Goal: Task Accomplishment & Management: Complete application form

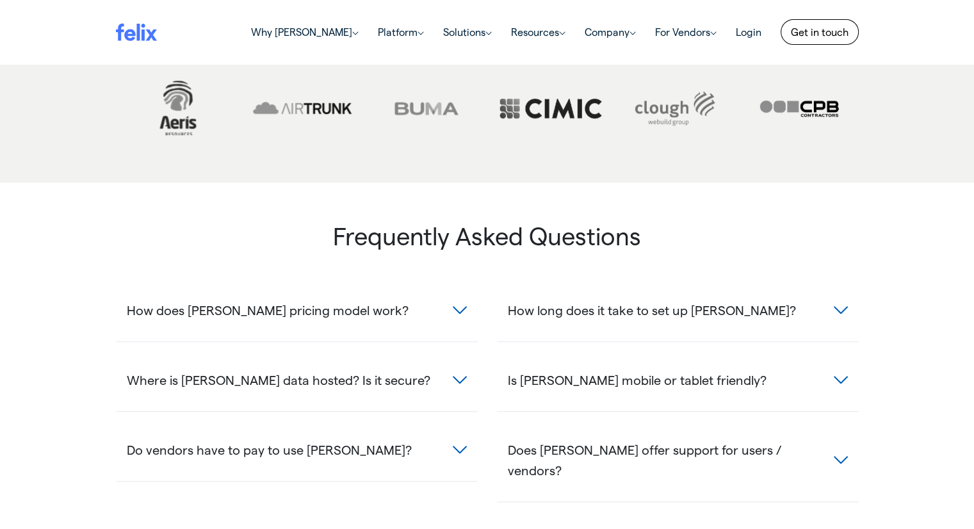
scroll to position [640, 0]
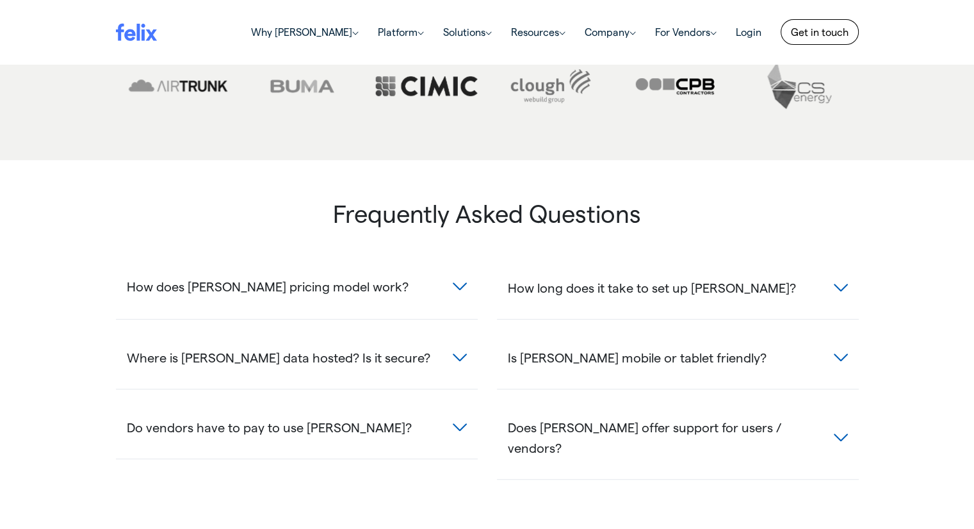
click at [407, 268] on button "How does [PERSON_NAME] pricing model work?" at bounding box center [297, 286] width 362 height 37
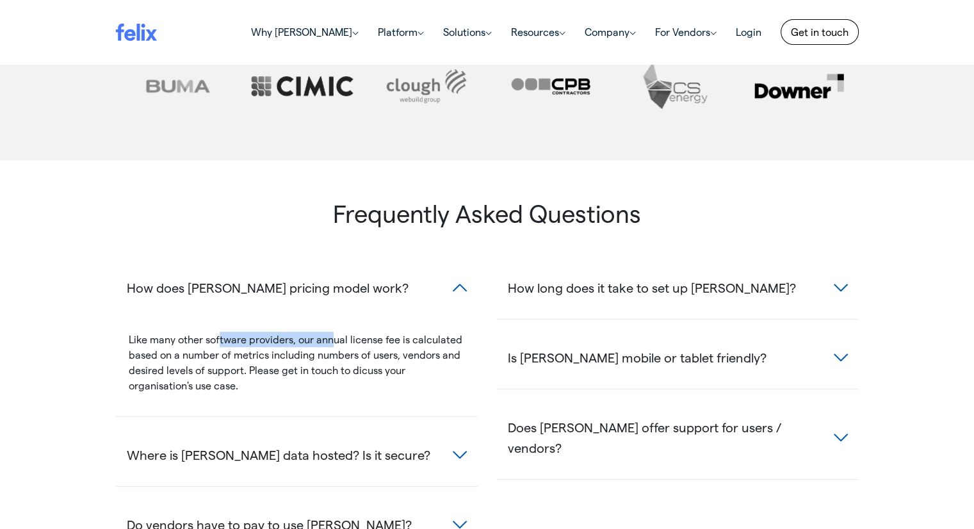
drag, startPoint x: 220, startPoint y: 313, endPoint x: 334, endPoint y: 315, distance: 114.0
click at [334, 333] on span "Like many other software providers, our annual license fee is calculated based …" at bounding box center [296, 362] width 334 height 58
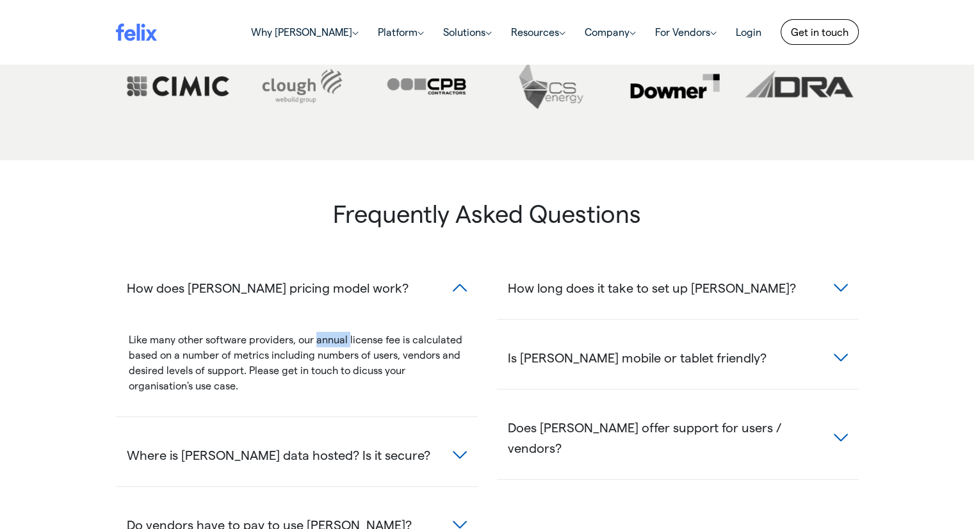
click at [334, 333] on span "Like many other software providers, our annual license fee is calculated based …" at bounding box center [296, 362] width 334 height 58
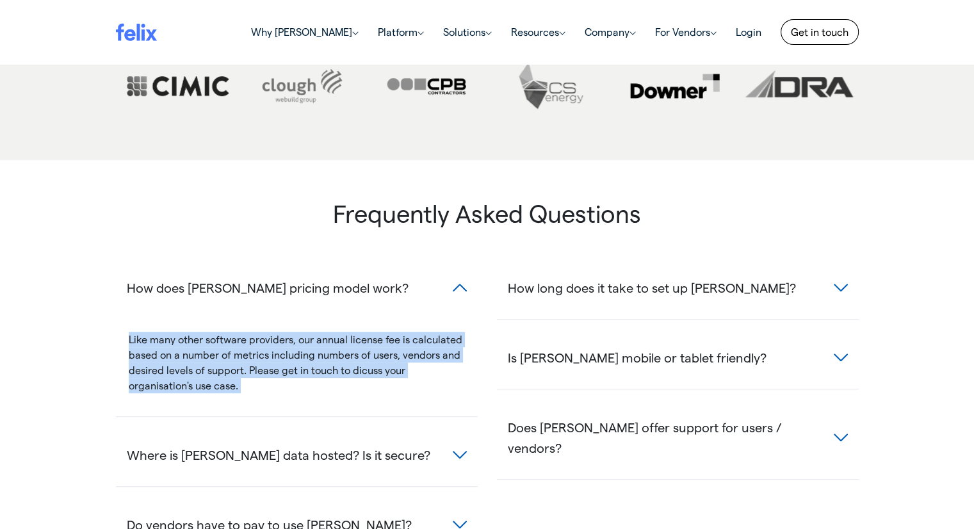
click at [334, 333] on span "Like many other software providers, our annual license fee is calculated based …" at bounding box center [296, 362] width 334 height 58
click at [288, 333] on span "Like many other software providers, our annual license fee is calculated based …" at bounding box center [296, 362] width 334 height 58
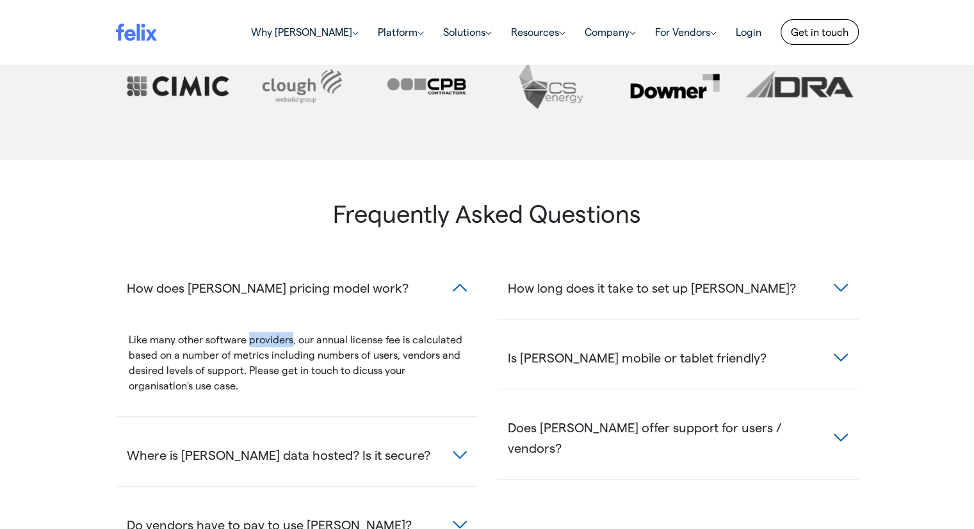
click at [288, 333] on span "Like many other software providers, our annual license fee is calculated based …" at bounding box center [296, 362] width 334 height 58
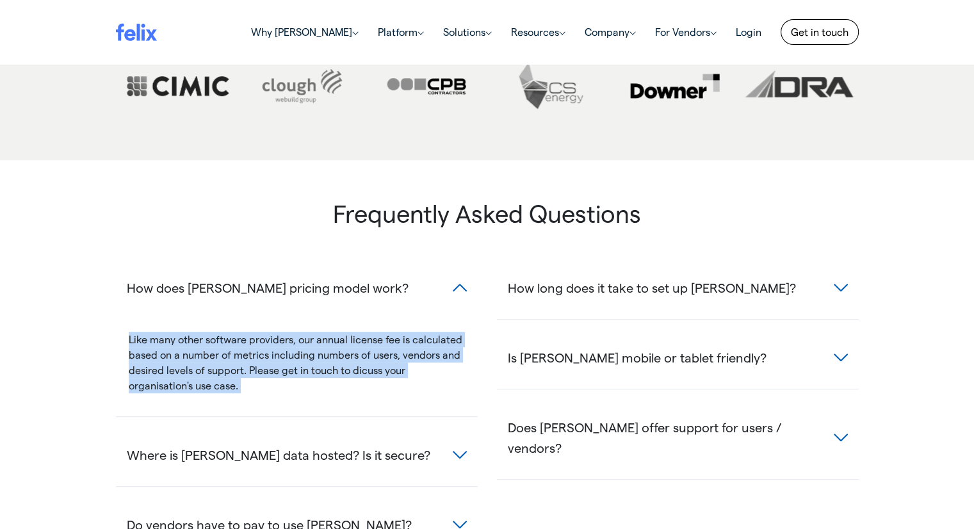
click at [288, 333] on span "Like many other software providers, our annual license fee is calculated based …" at bounding box center [296, 362] width 334 height 58
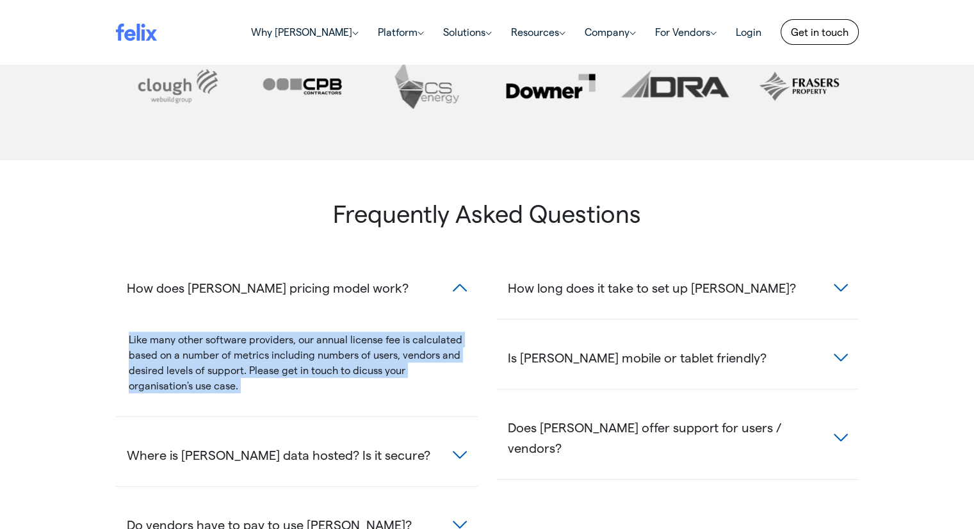
click at [279, 333] on span "Like many other software providers, our annual license fee is calculated based …" at bounding box center [296, 362] width 334 height 58
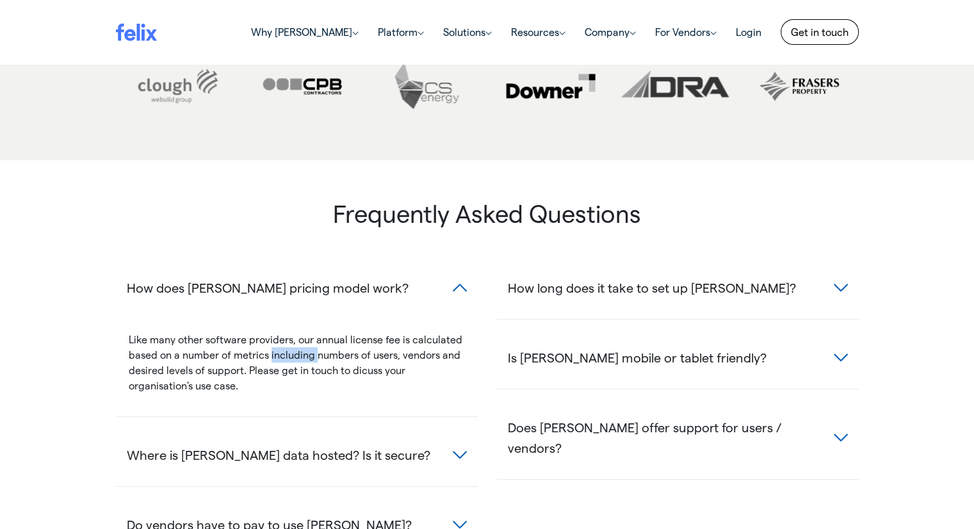
click at [279, 333] on span "Like many other software providers, our annual license fee is calculated based …" at bounding box center [296, 362] width 334 height 58
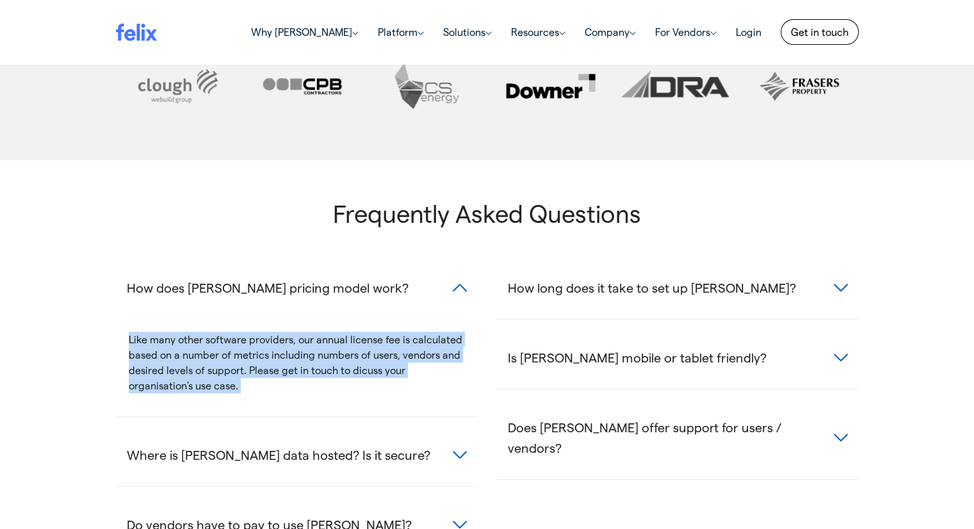
click at [279, 333] on span "Like many other software providers, our annual license fee is calculated based …" at bounding box center [296, 362] width 334 height 58
click at [314, 333] on span "Like many other software providers, our annual license fee is calculated based …" at bounding box center [296, 362] width 334 height 58
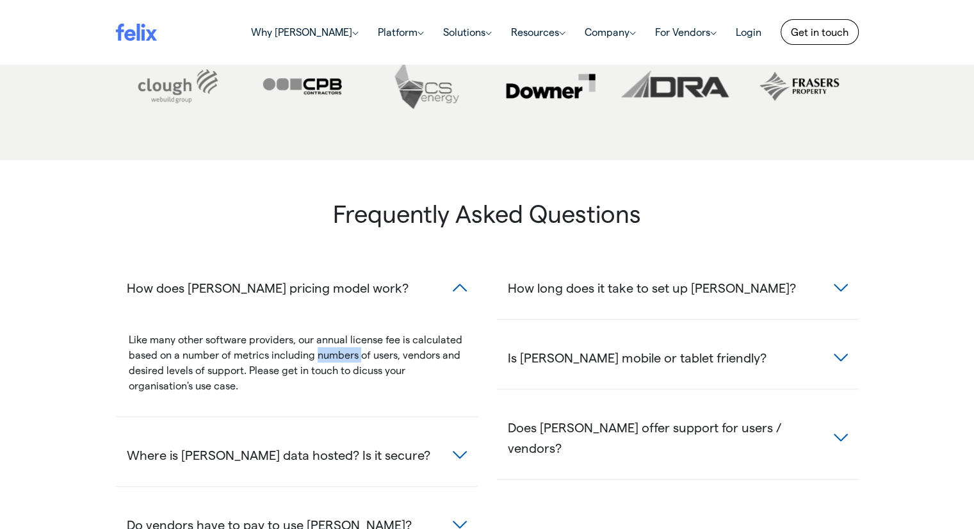
click at [314, 333] on span "Like many other software providers, our annual license fee is calculated based …" at bounding box center [296, 362] width 334 height 58
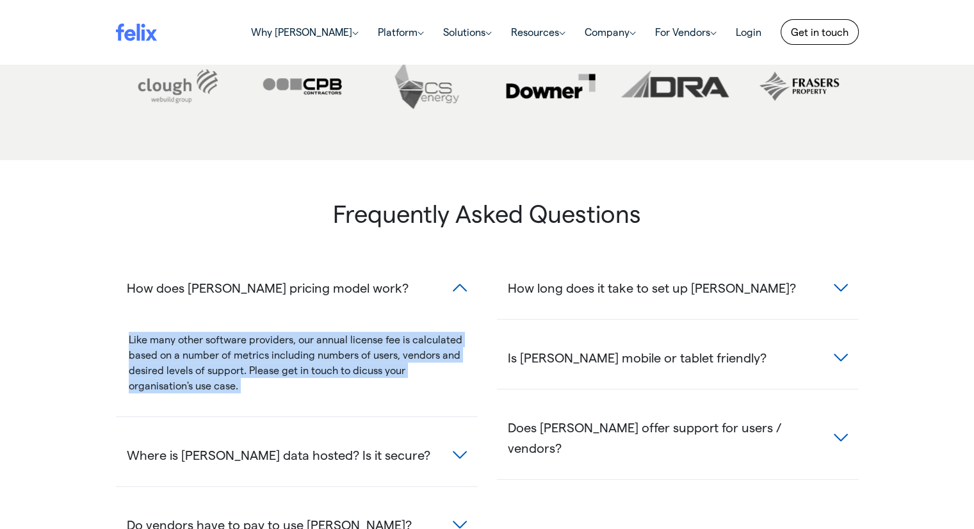
click at [314, 333] on span "Like many other software providers, our annual license fee is calculated based …" at bounding box center [296, 362] width 334 height 58
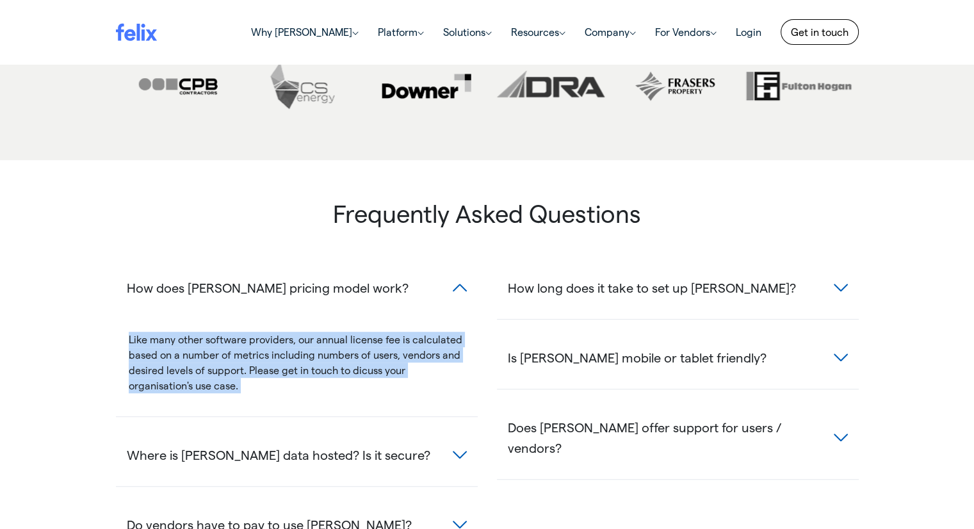
click at [262, 333] on span "Like many other software providers, our annual license fee is calculated based …" at bounding box center [296, 362] width 334 height 58
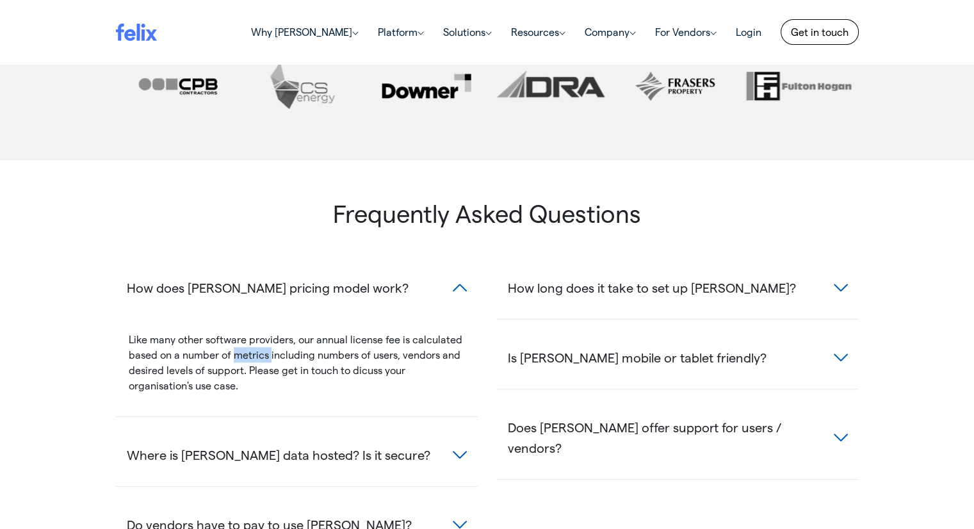
click at [262, 333] on span "Like many other software providers, our annual license fee is calculated based …" at bounding box center [296, 362] width 334 height 58
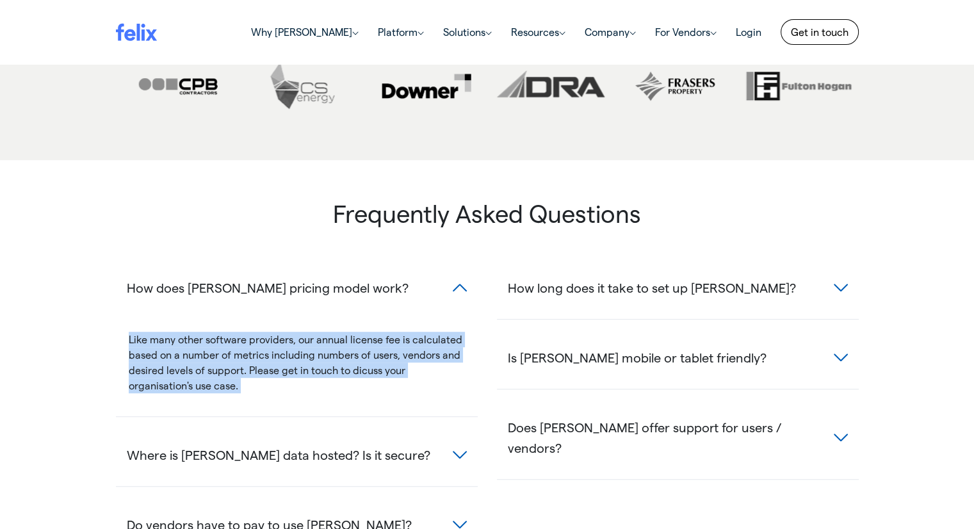
click at [262, 333] on span "Like many other software providers, our annual license fee is calculated based …" at bounding box center [296, 362] width 334 height 58
click at [264, 333] on span "Like many other software providers, our annual license fee is calculated based …" at bounding box center [296, 362] width 334 height 58
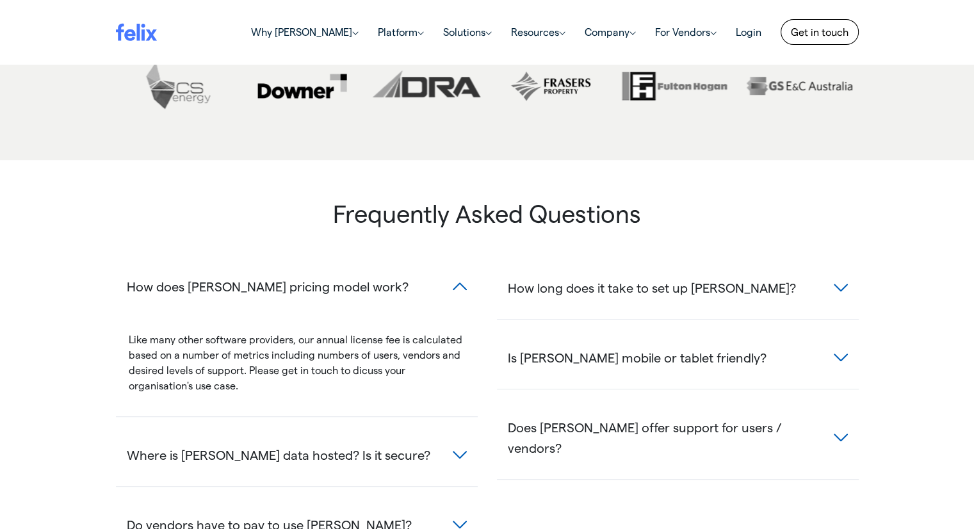
click at [453, 268] on button "How does [PERSON_NAME] pricing model work?" at bounding box center [297, 286] width 362 height 37
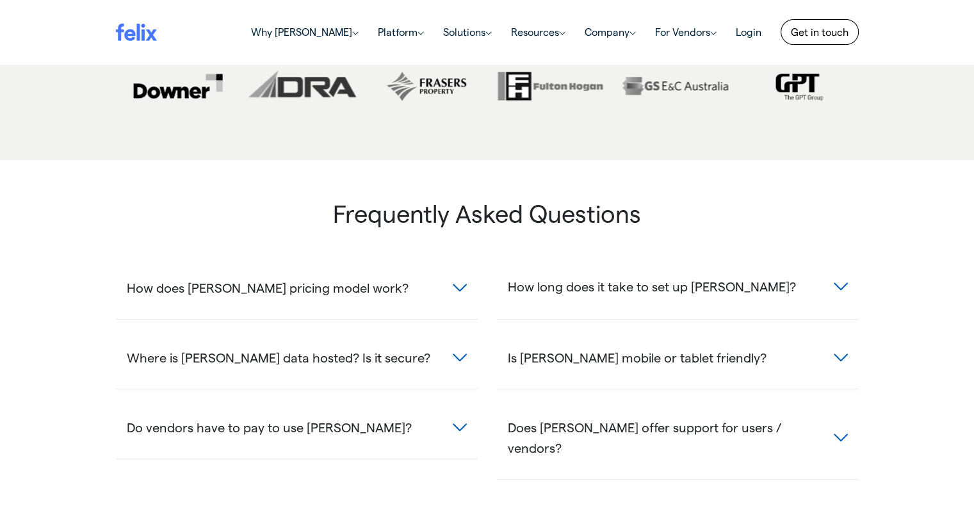
click at [650, 276] on span "How long does it take to set up [PERSON_NAME]?" at bounding box center [652, 286] width 288 height 20
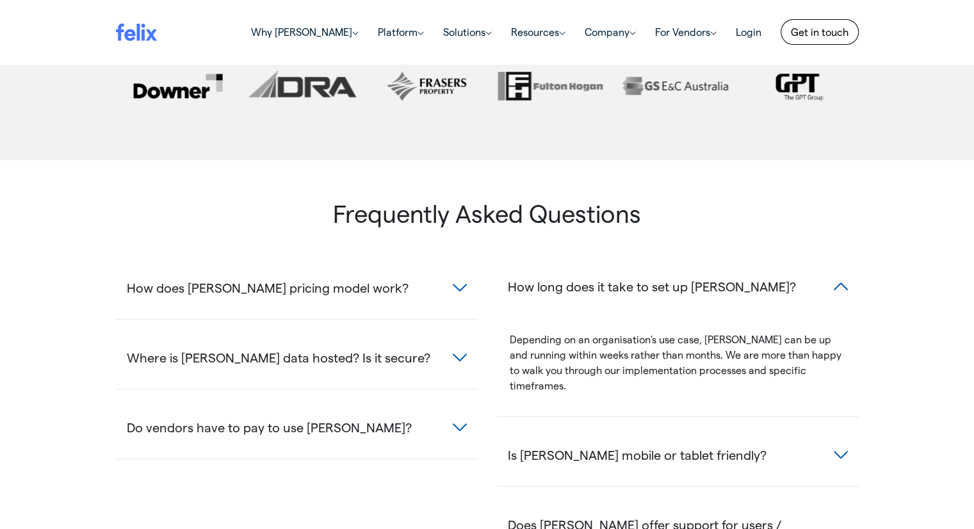
click at [649, 276] on span "How long does it take to set up [PERSON_NAME]?" at bounding box center [652, 286] width 288 height 20
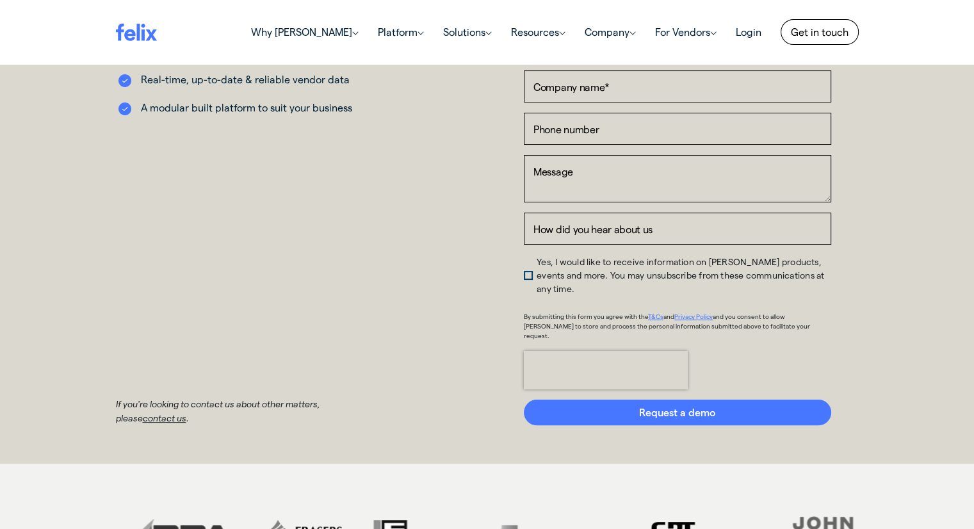
scroll to position [192, 0]
click at [537, 264] on span "Yes, I would like to receive information on [PERSON_NAME] products, events and …" at bounding box center [681, 275] width 288 height 38
click at [524, 258] on input "Yes, I would like to receive information on [PERSON_NAME] products, events and …" at bounding box center [524, 258] width 0 height 0
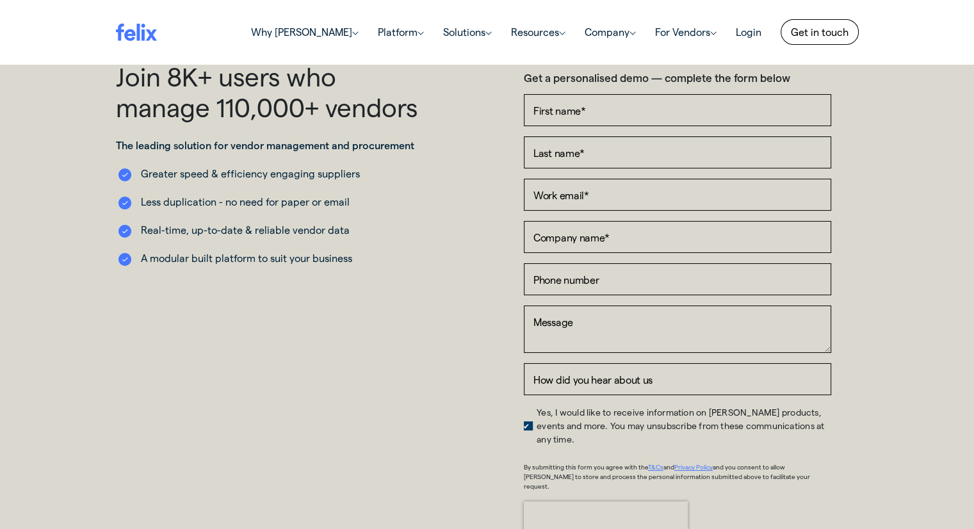
scroll to position [64, 0]
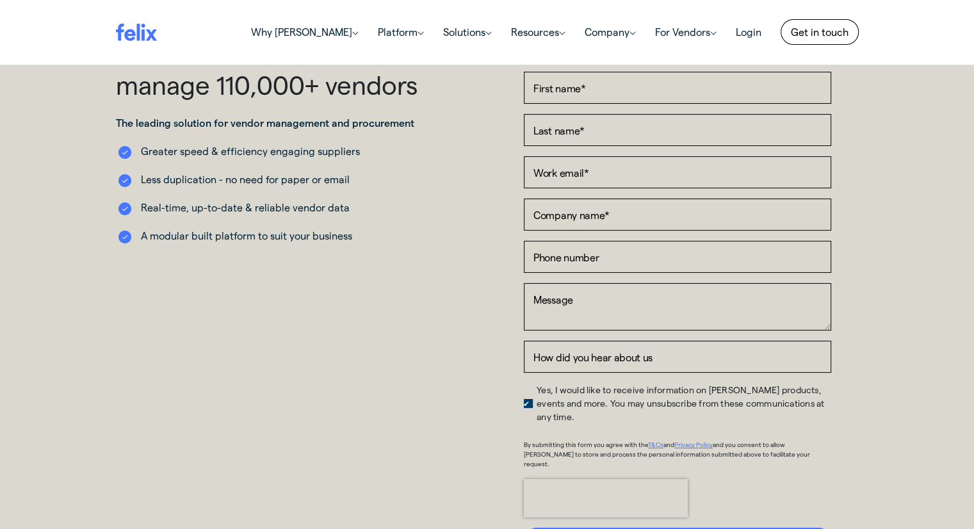
click at [537, 396] on span "Yes, I would like to receive information on [PERSON_NAME] products, events and …" at bounding box center [681, 403] width 288 height 38
click at [524, 386] on input "Yes, I would like to receive information on [PERSON_NAME] products, events and …" at bounding box center [524, 386] width 0 height 0
click at [593, 81] on input "First name *" at bounding box center [677, 88] width 307 height 32
type input "[PERSON_NAME]"
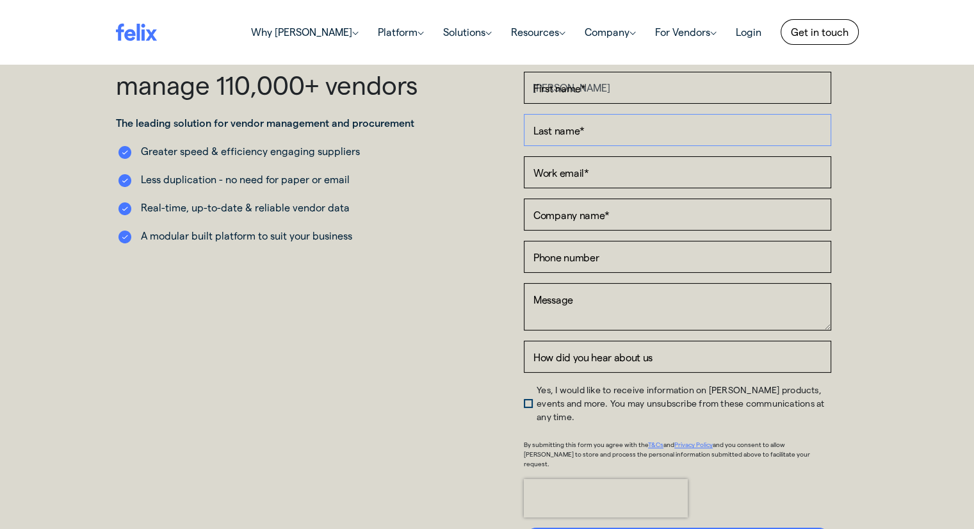
click at [633, 128] on input "Last name *" at bounding box center [677, 130] width 307 height 32
type input "[PERSON_NAME]"
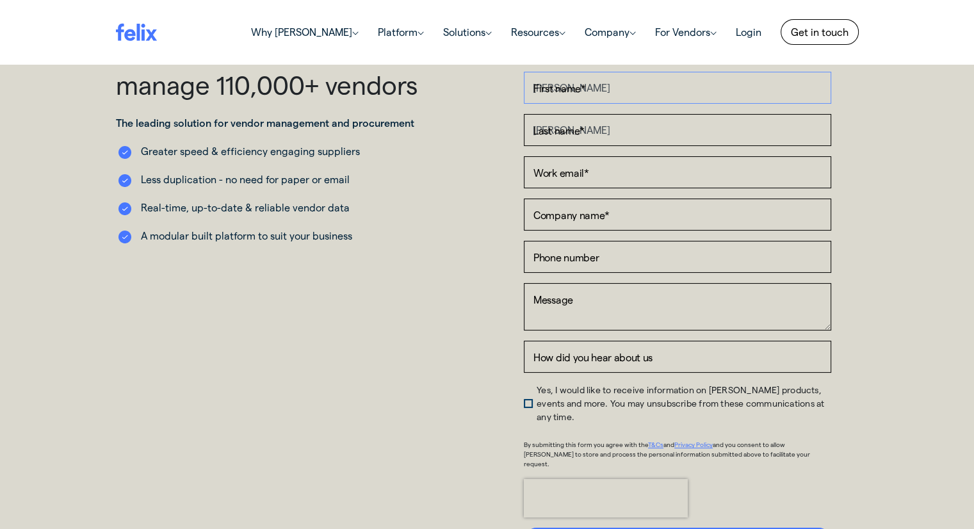
click at [605, 85] on input "[PERSON_NAME]" at bounding box center [677, 88] width 307 height 32
type input "[PERSON_NAME]"
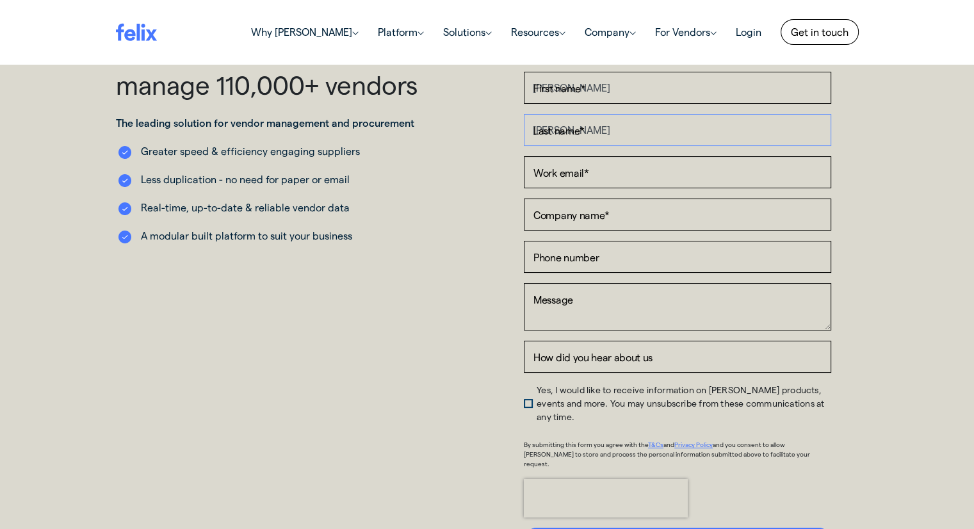
click at [594, 121] on input "[PERSON_NAME]" at bounding box center [677, 130] width 307 height 32
type input "[PERSON_NAME]"
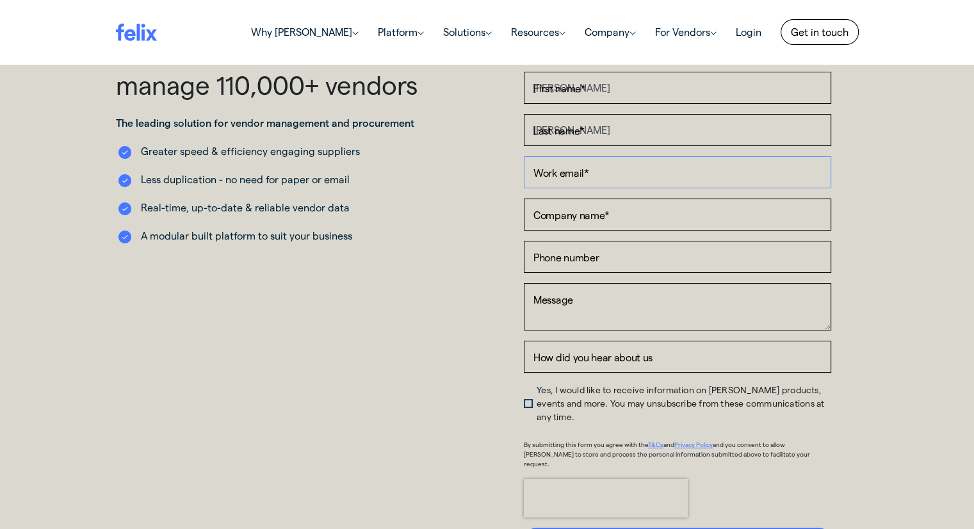
click at [580, 168] on input "Work email *" at bounding box center [677, 172] width 307 height 32
type input "[PERSON_NAME][EMAIL_ADDRESS][DOMAIN_NAME]"
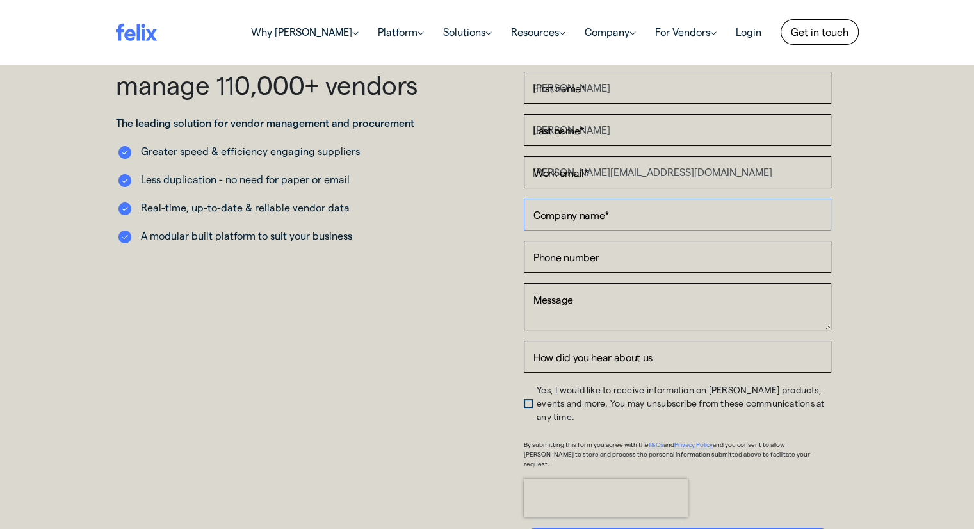
click at [594, 213] on input "Company name *" at bounding box center [677, 215] width 307 height 32
type input "Total Framing Solutions"
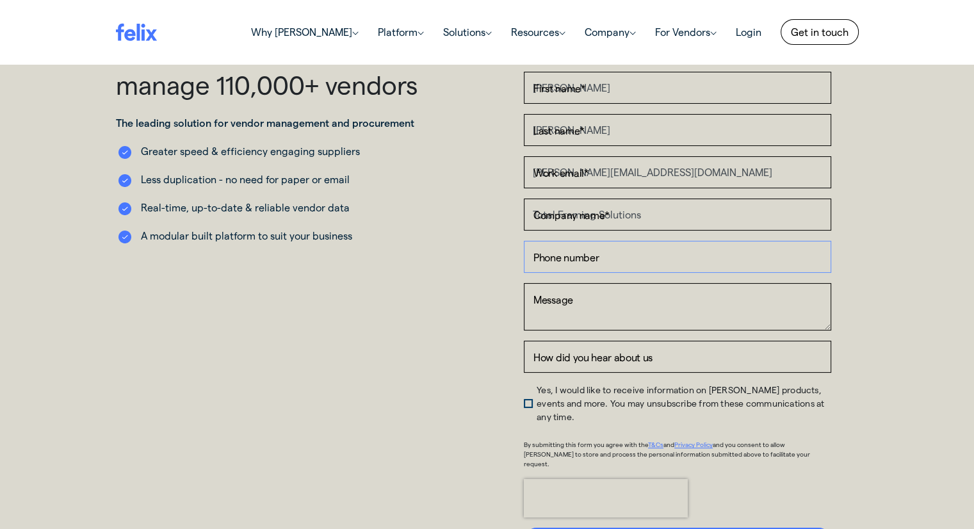
click at [610, 261] on input "Phone number" at bounding box center [677, 257] width 307 height 32
type input "0484279666"
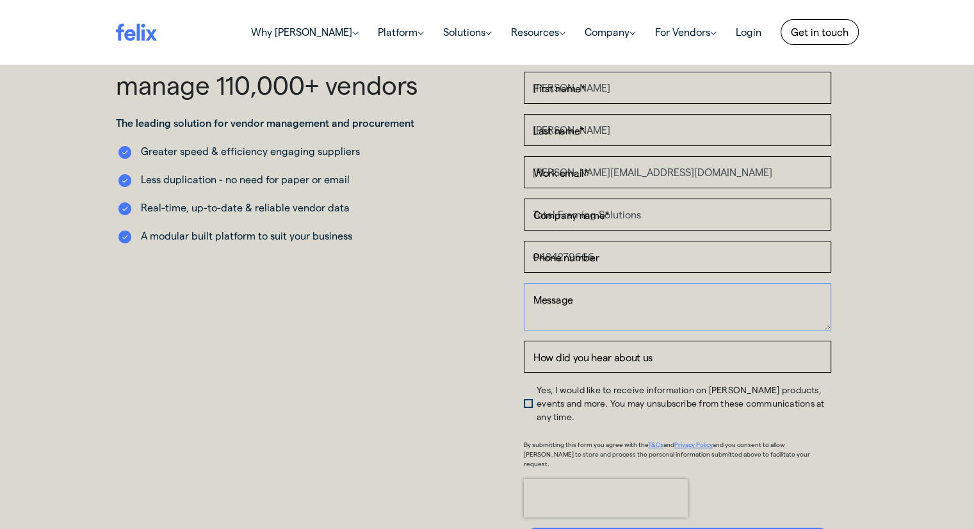
click at [604, 300] on textarea "Message" at bounding box center [677, 306] width 307 height 47
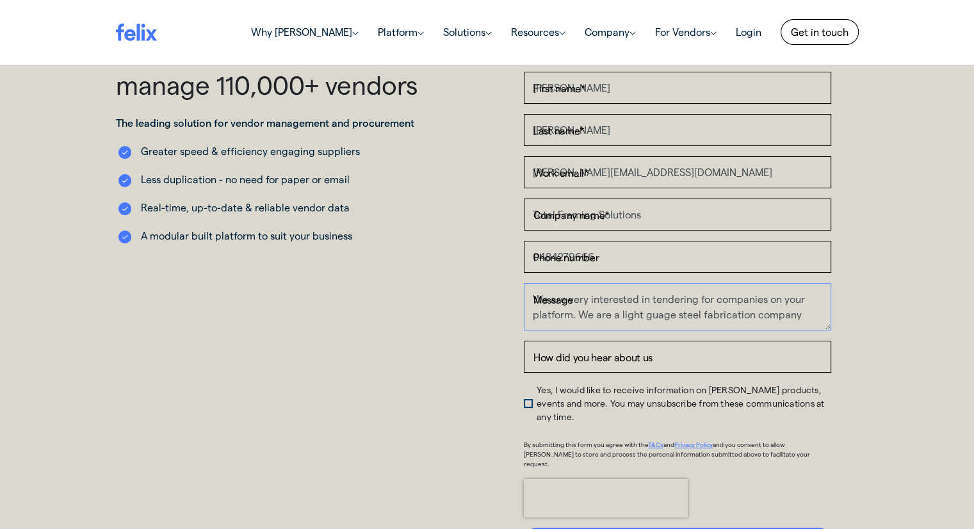
click at [661, 312] on textarea "We are very interested in tendering for companies on your platform. We are a li…" at bounding box center [677, 306] width 307 height 47
click at [803, 312] on textarea "We are very interested in tendering for companies on your platform. We are a li…" at bounding box center [677, 306] width 307 height 47
type textarea "We are very interested in tendering for companies on your platform. We are a li…"
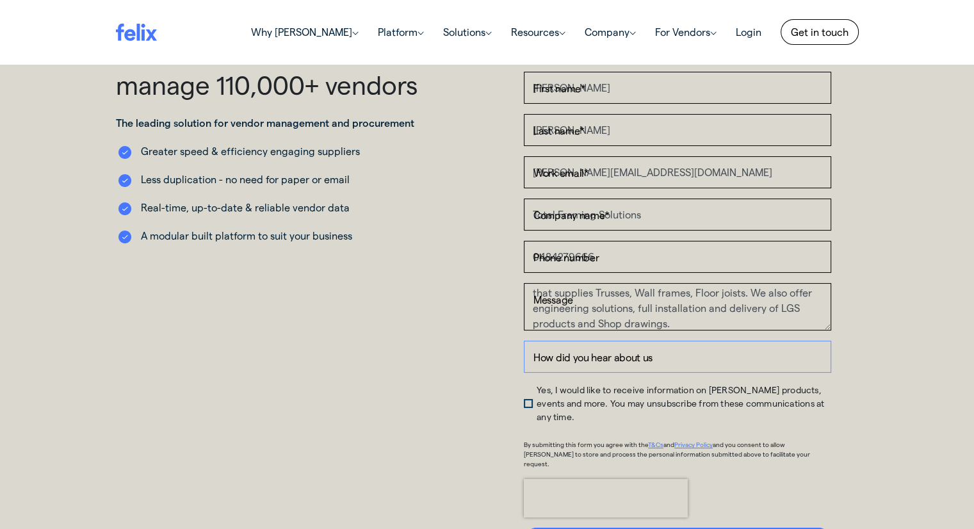
click at [660, 359] on input "How did you hear about us" at bounding box center [677, 357] width 307 height 32
type input "T"
type input "Through extensive research"
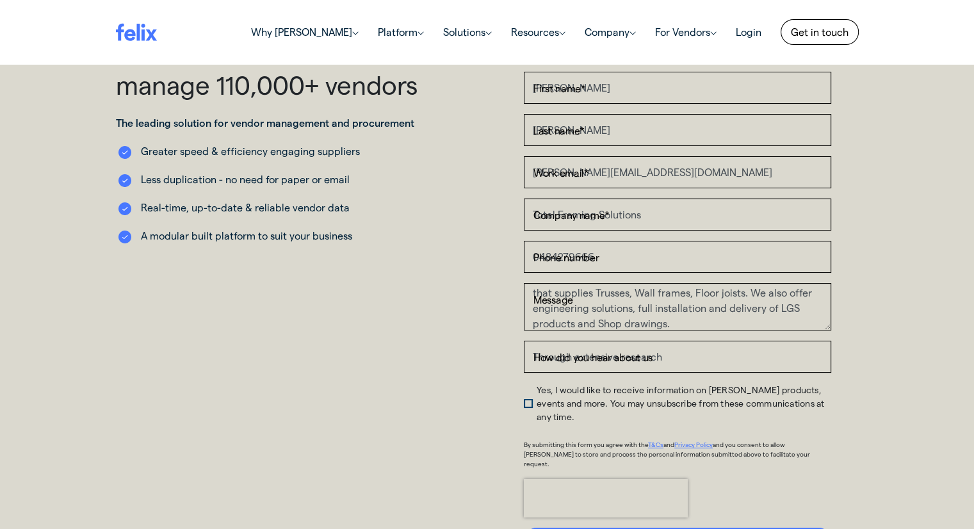
click at [535, 393] on li "Yes, I would like to receive information on [PERSON_NAME] products, events and …" at bounding box center [677, 403] width 307 height 40
click at [537, 394] on span "Yes, I would like to receive information on [PERSON_NAME] products, events and …" at bounding box center [681, 403] width 288 height 38
click at [524, 386] on input "Yes, I would like to receive information on [PERSON_NAME] products, events and …" at bounding box center [524, 386] width 0 height 0
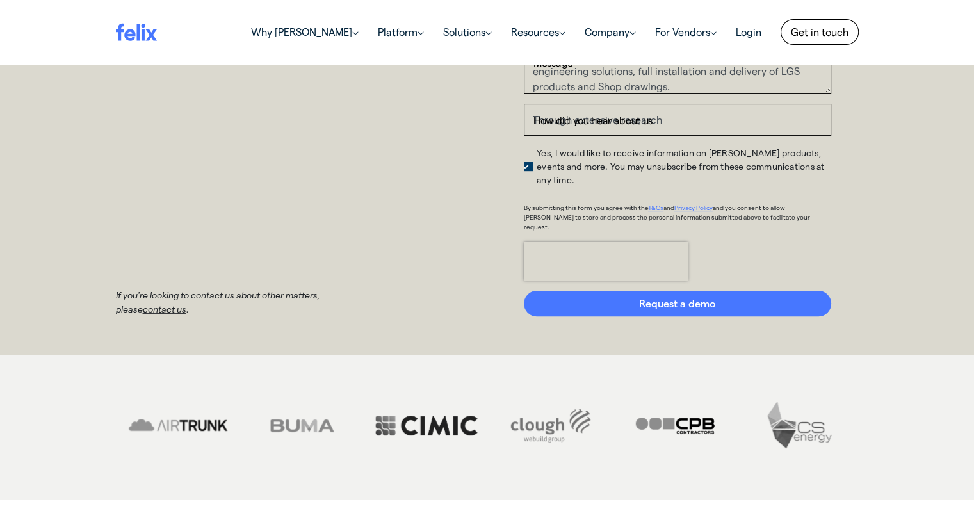
scroll to position [320, 0]
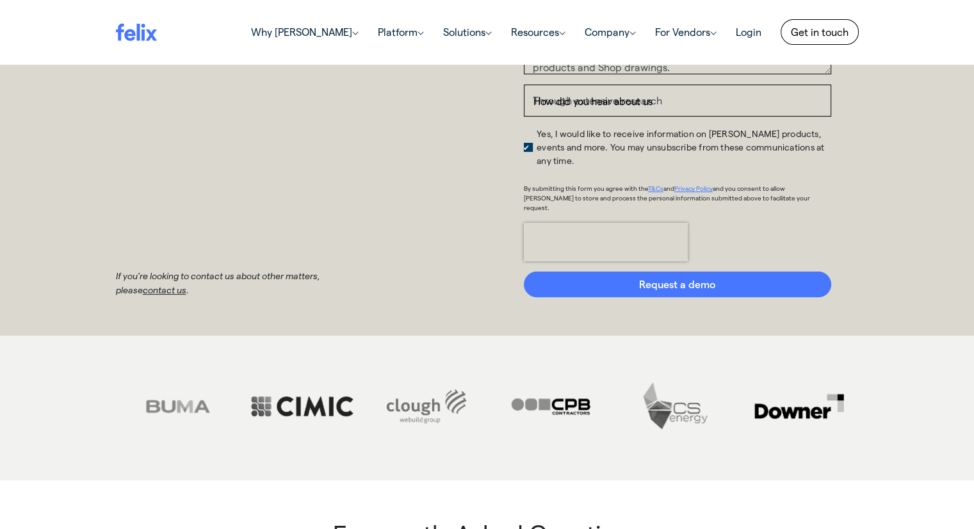
click at [537, 136] on span "Yes, I would like to receive information on [PERSON_NAME] products, events and …" at bounding box center [681, 147] width 288 height 38
click at [524, 130] on input "Yes, I would like to receive information on [PERSON_NAME] products, events and …" at bounding box center [524, 130] width 0 height 0
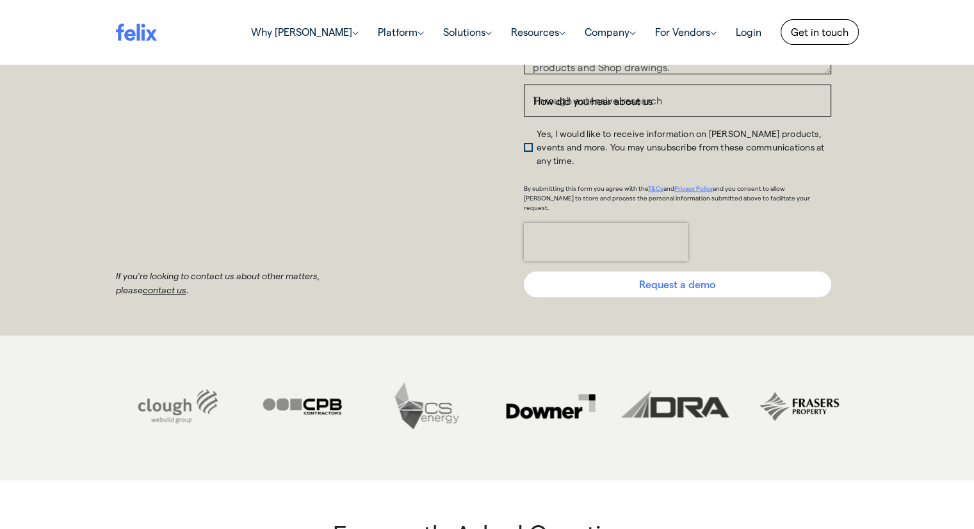
click at [661, 272] on input "Request a demo" at bounding box center [677, 285] width 307 height 26
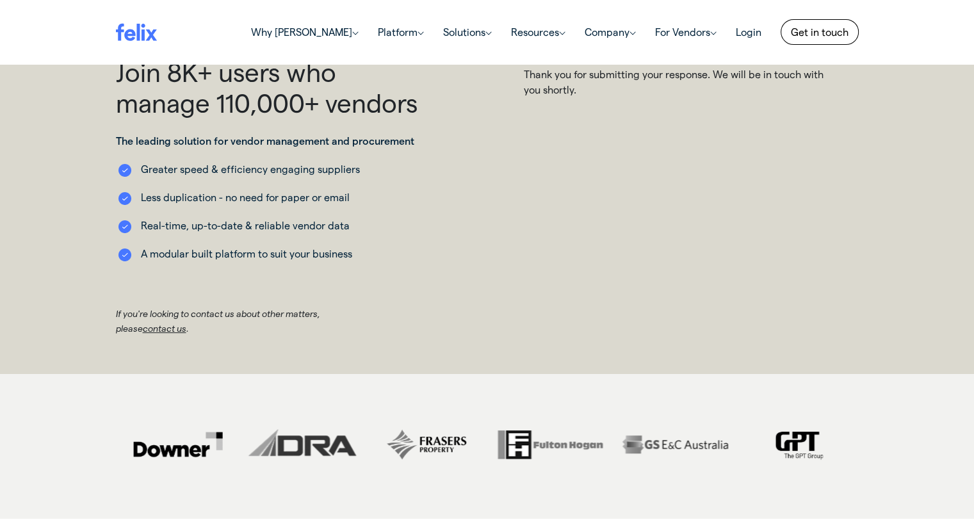
scroll to position [0, 0]
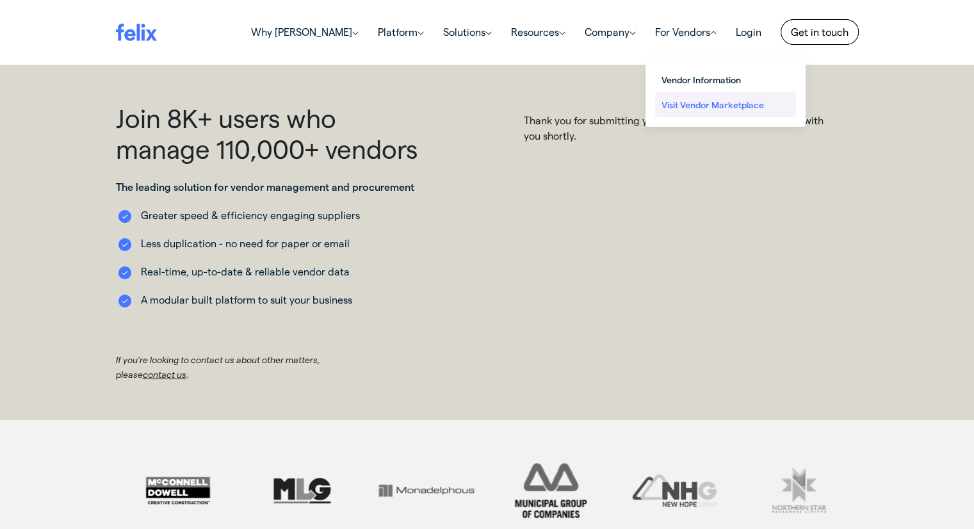
click at [679, 112] on link "Visit Vendor Marketplace" at bounding box center [725, 104] width 141 height 25
